Goal: Check status

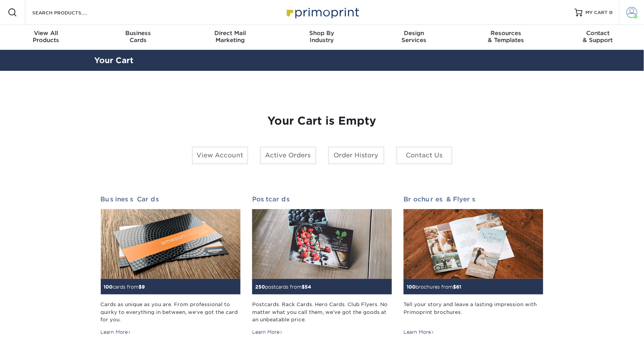
click at [635, 11] on span at bounding box center [632, 12] width 11 height 11
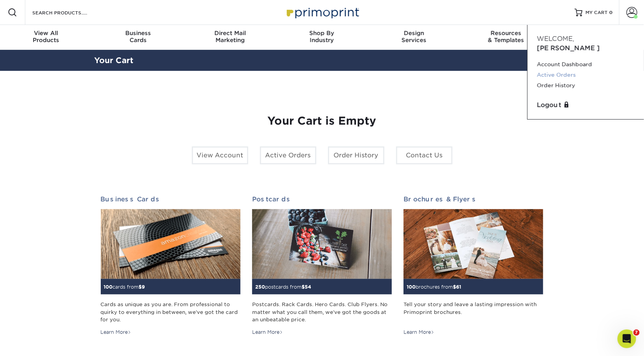
click at [558, 70] on link "Active Orders" at bounding box center [586, 75] width 98 height 11
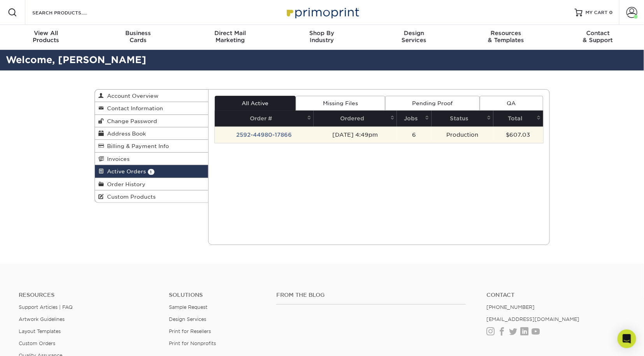
click at [273, 134] on td "2592-44980-17866" at bounding box center [264, 135] width 99 height 16
